Goal: Information Seeking & Learning: Learn about a topic

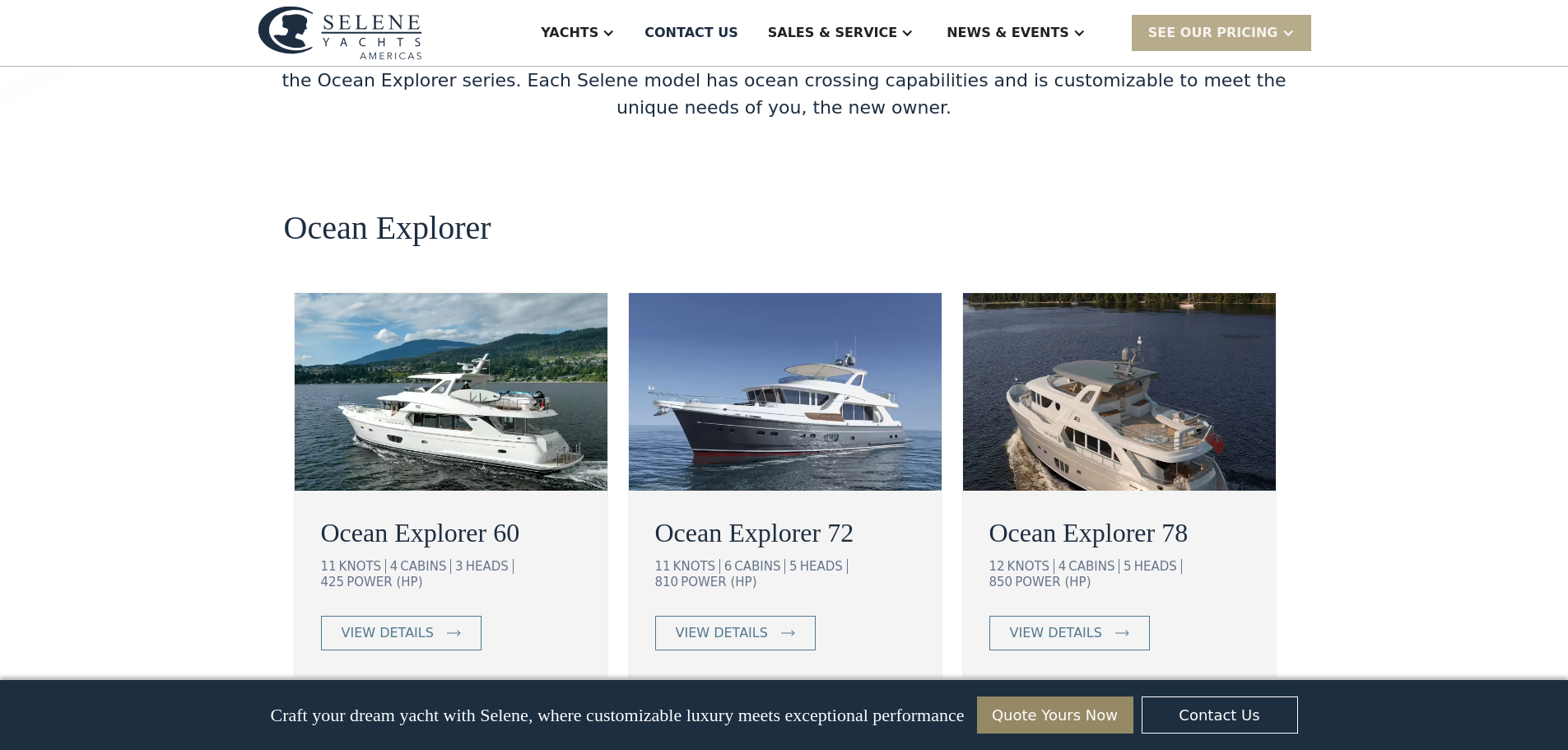
scroll to position [2881, 0]
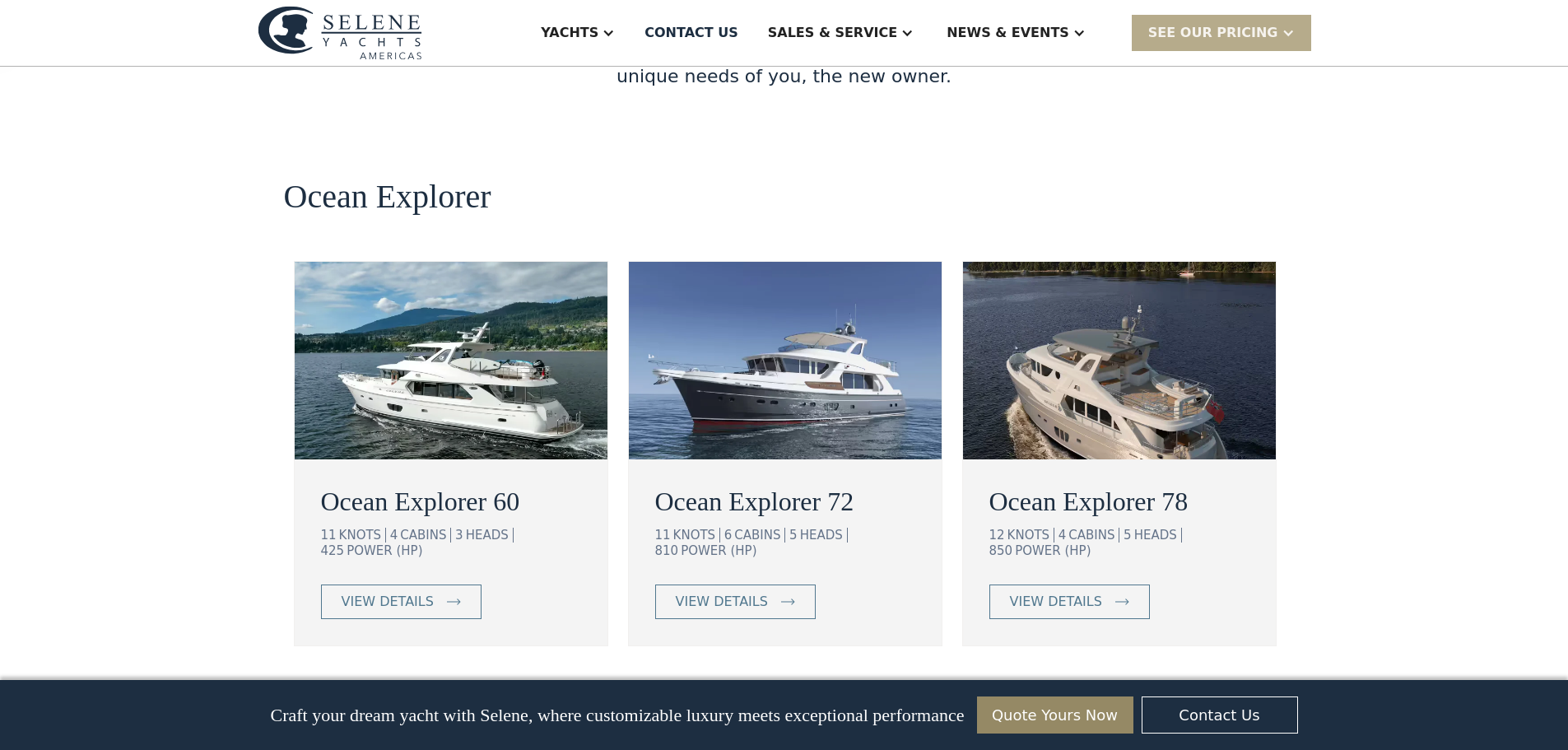
click at [466, 279] on img at bounding box center [451, 360] width 313 height 198
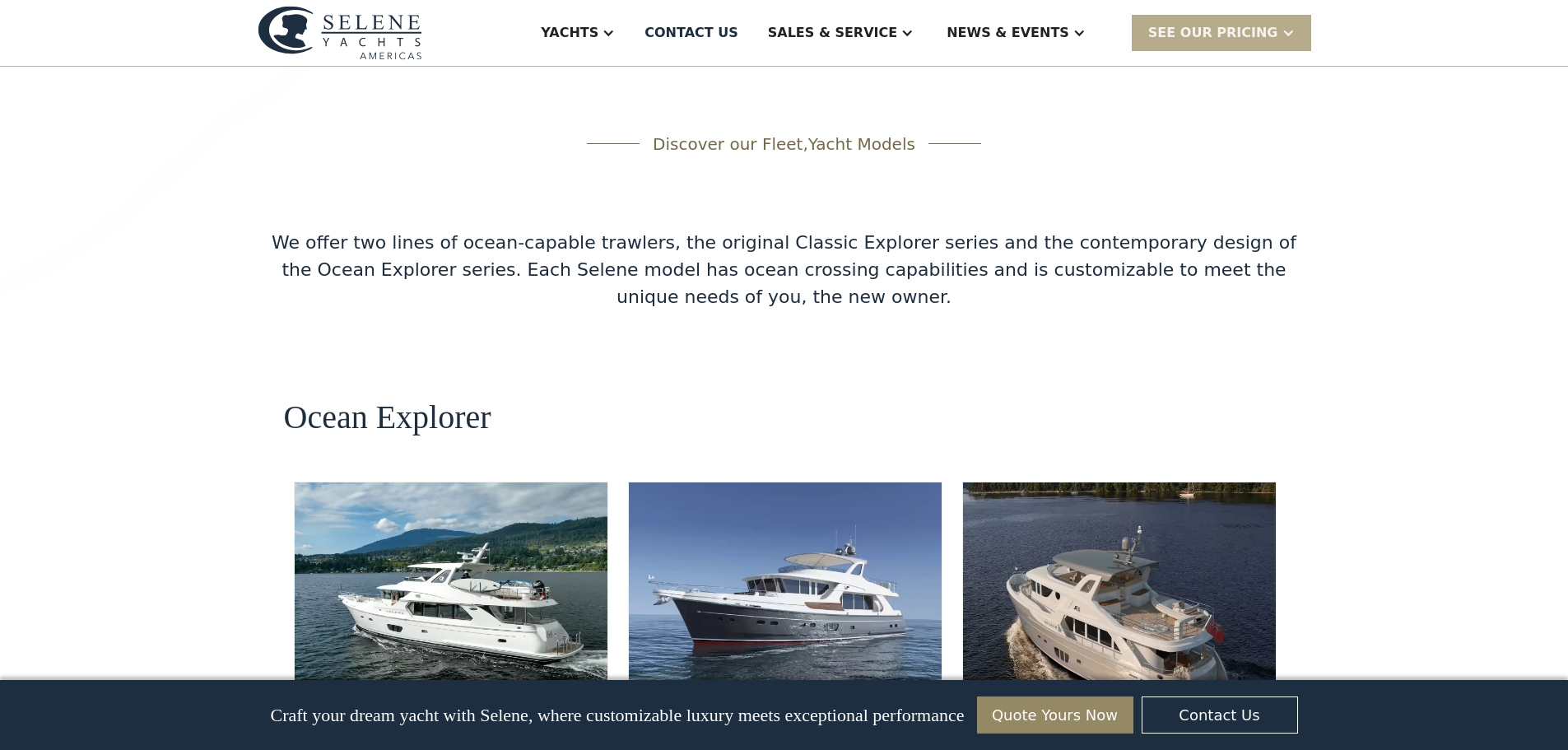
scroll to position [2469, 0]
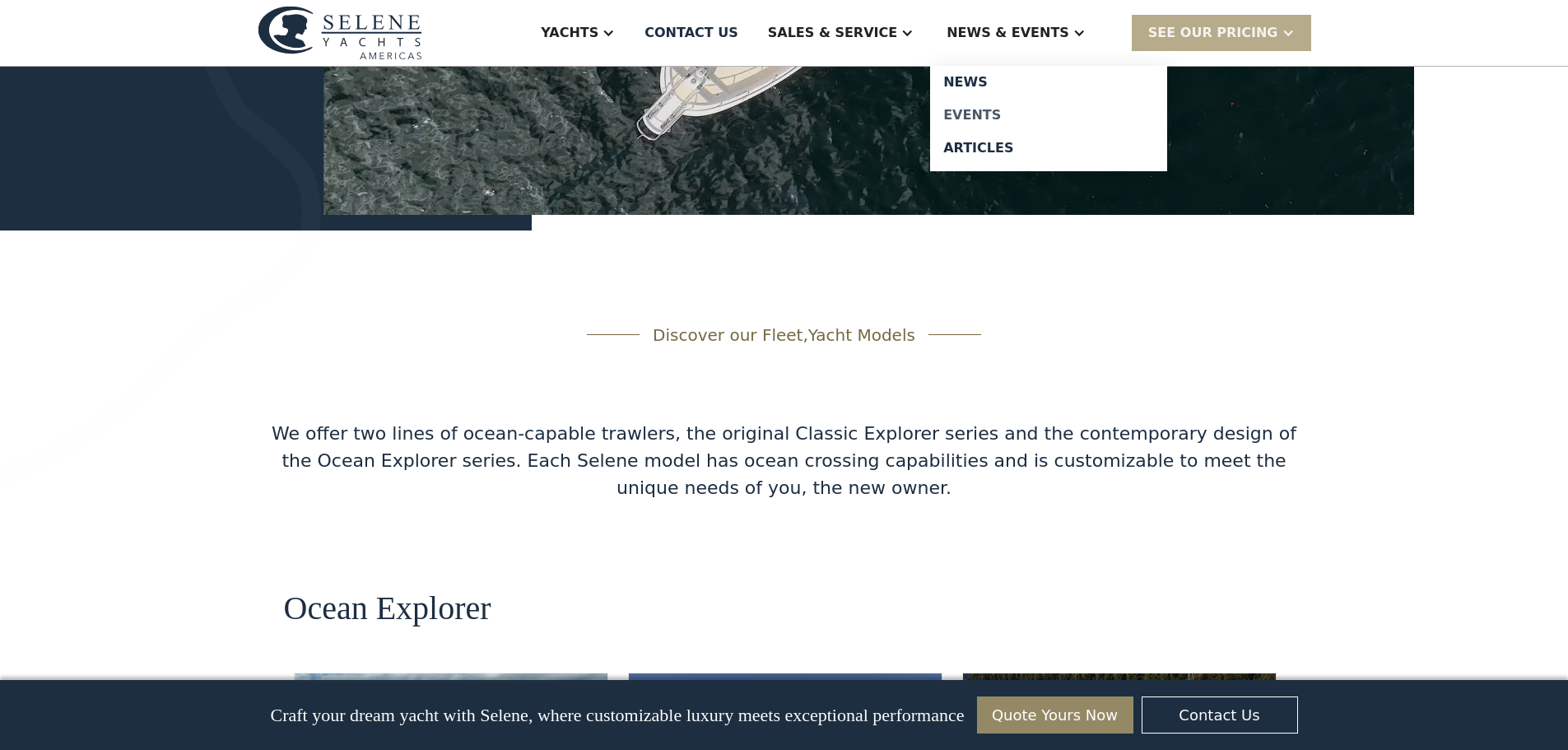
click at [1028, 108] on div "Events" at bounding box center [1048, 115] width 210 height 14
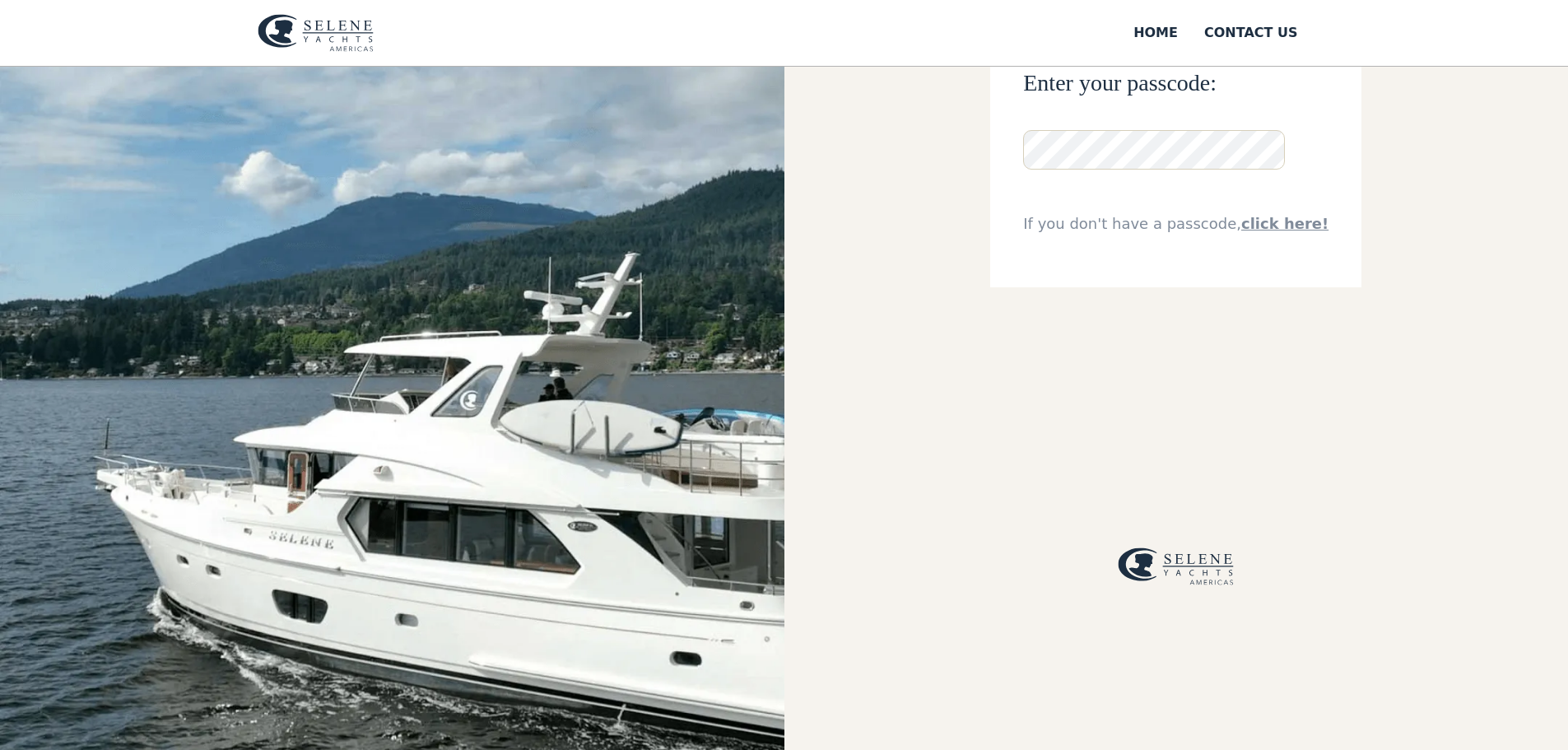
scroll to position [97, 0]
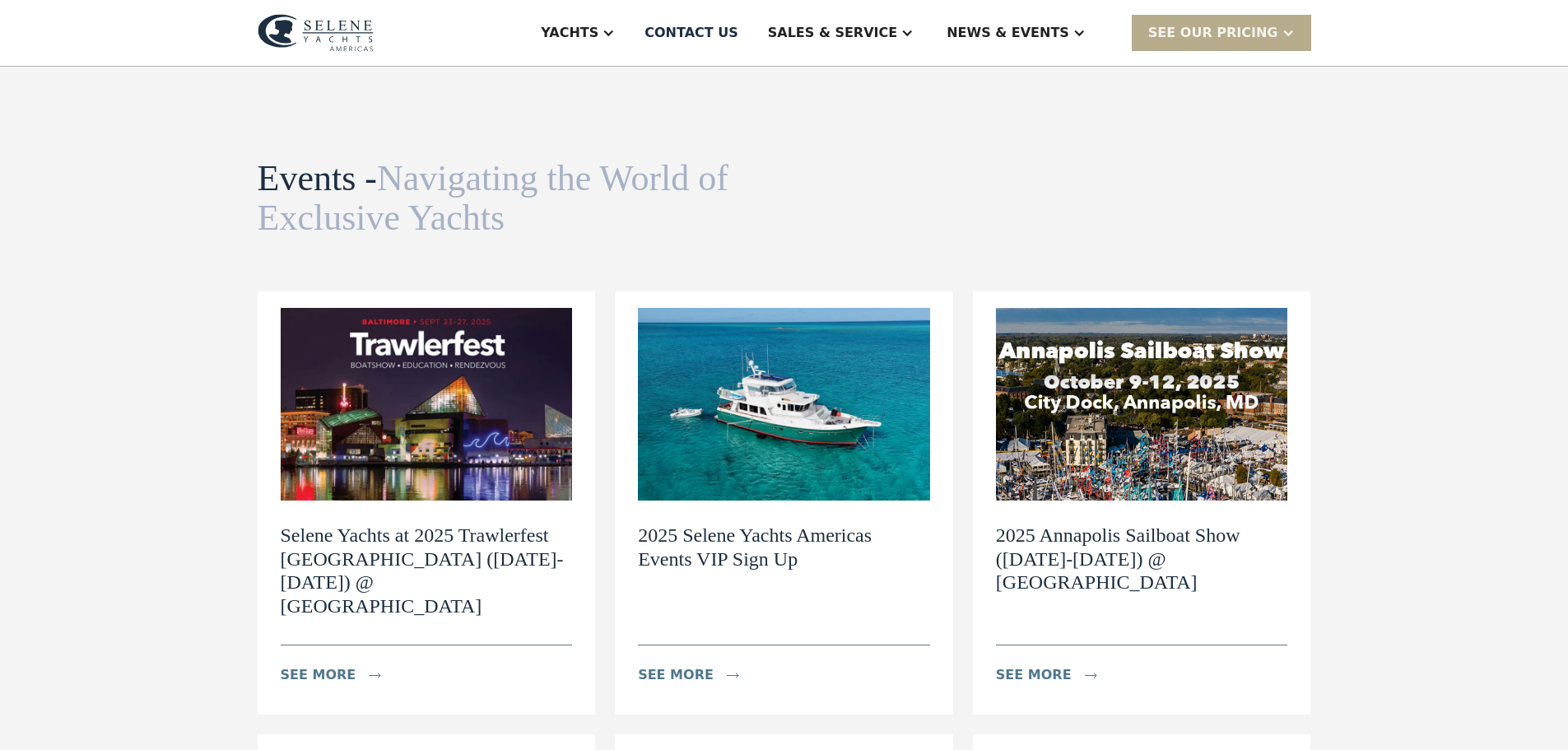
click at [1119, 383] on img at bounding box center [1143, 403] width 292 height 192
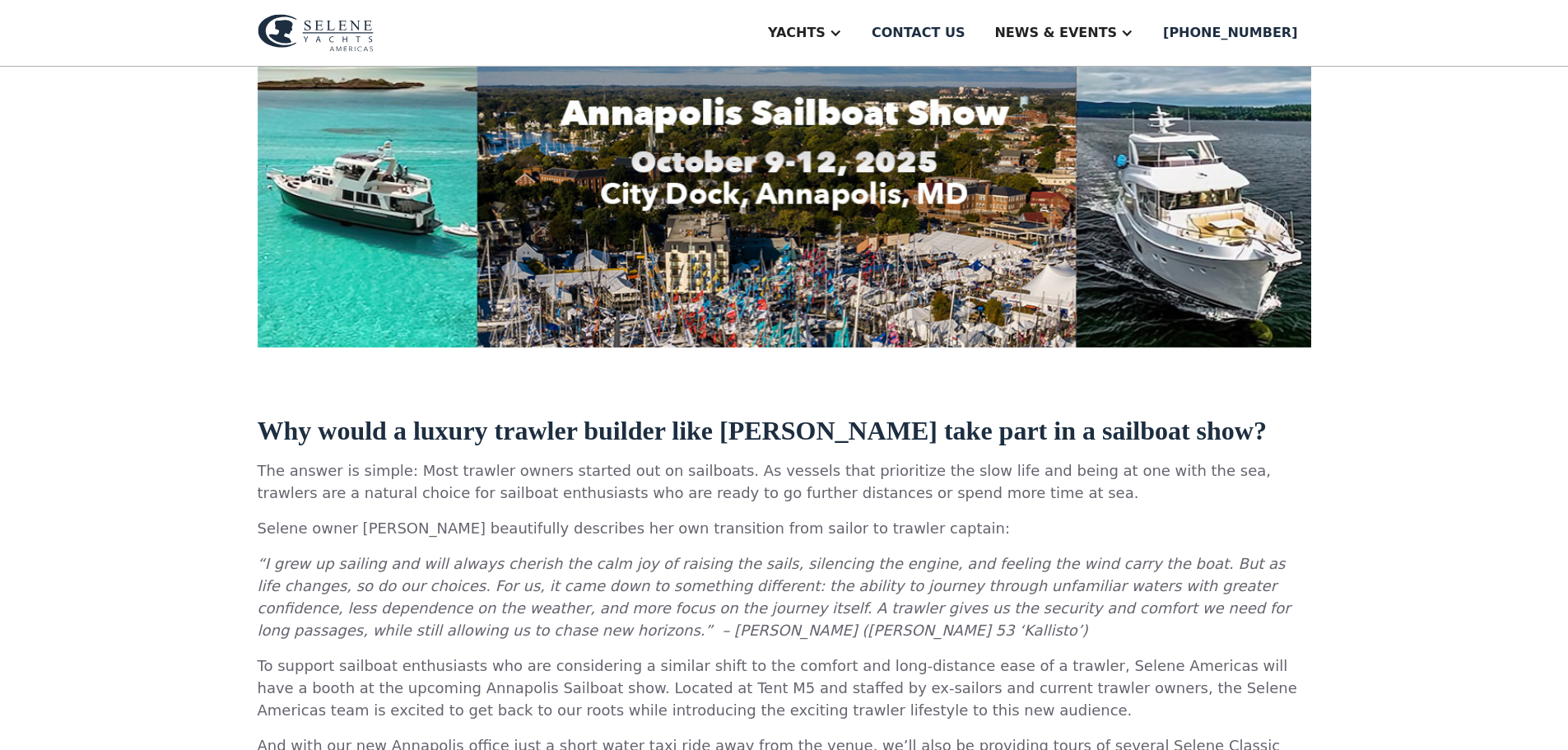
scroll to position [659, 0]
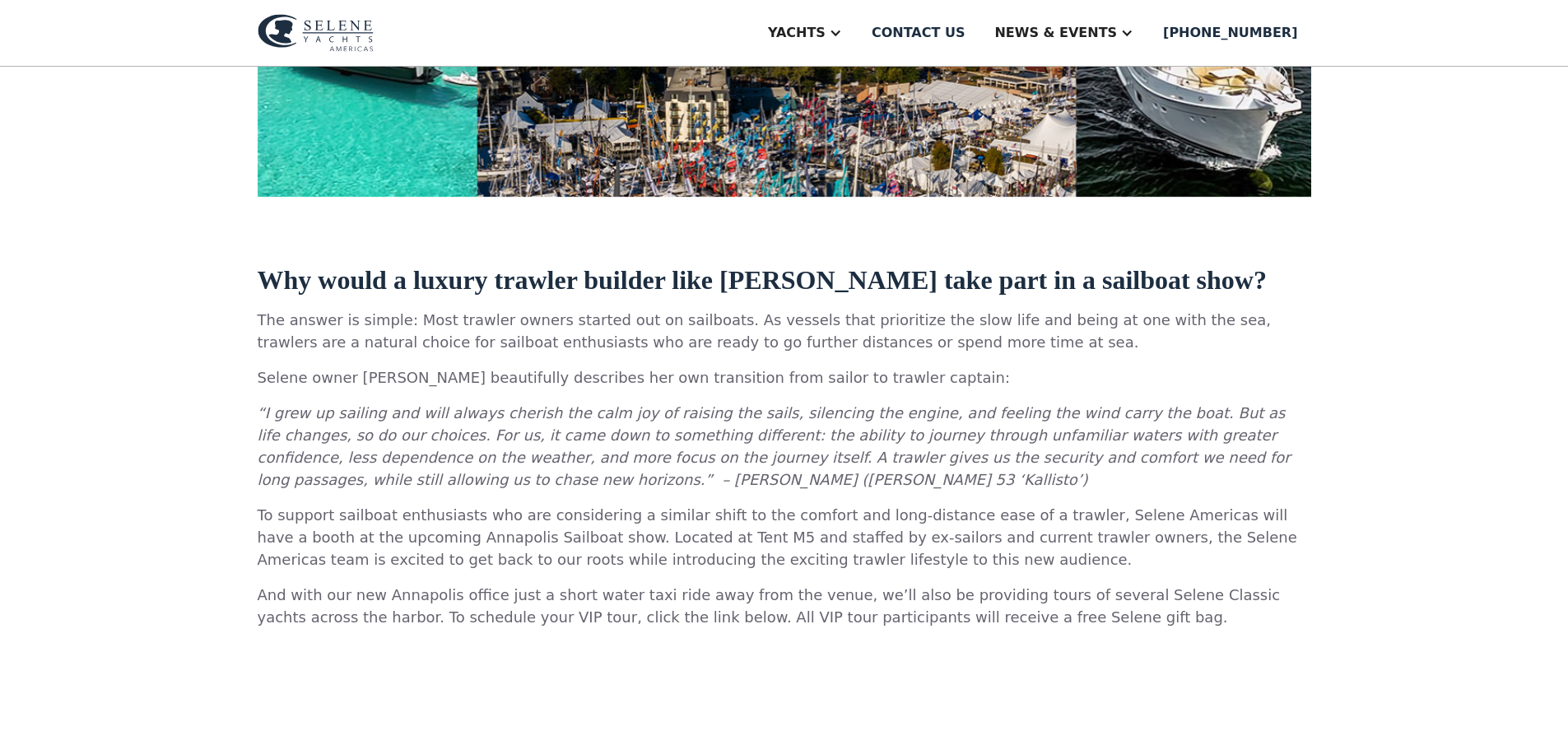
click at [794, 265] on strong "Why would a luxury trawler builder like Selene Yachts take part in a sailboat s…" at bounding box center [762, 280] width 1009 height 30
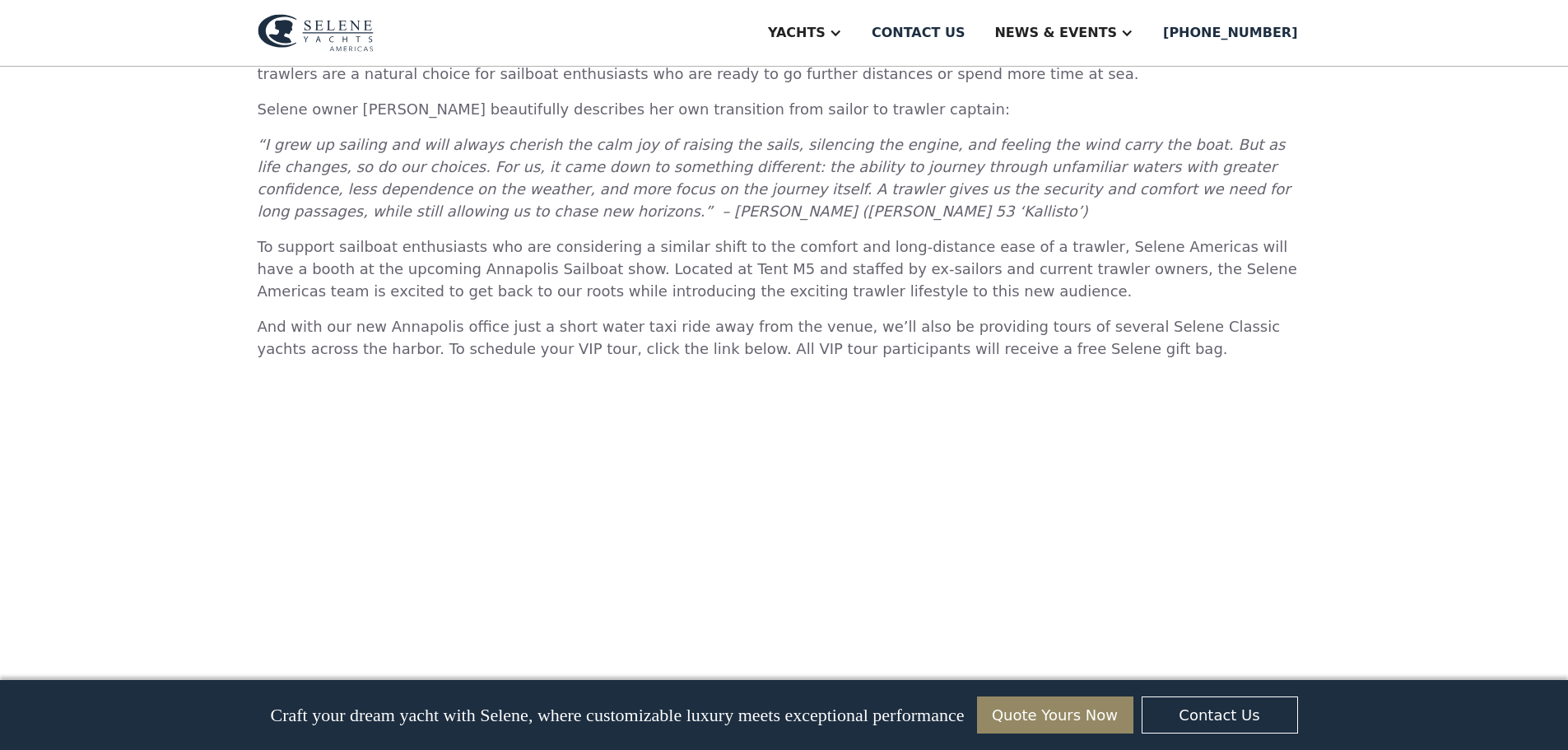
scroll to position [987, 0]
